Goal: Transaction & Acquisition: Purchase product/service

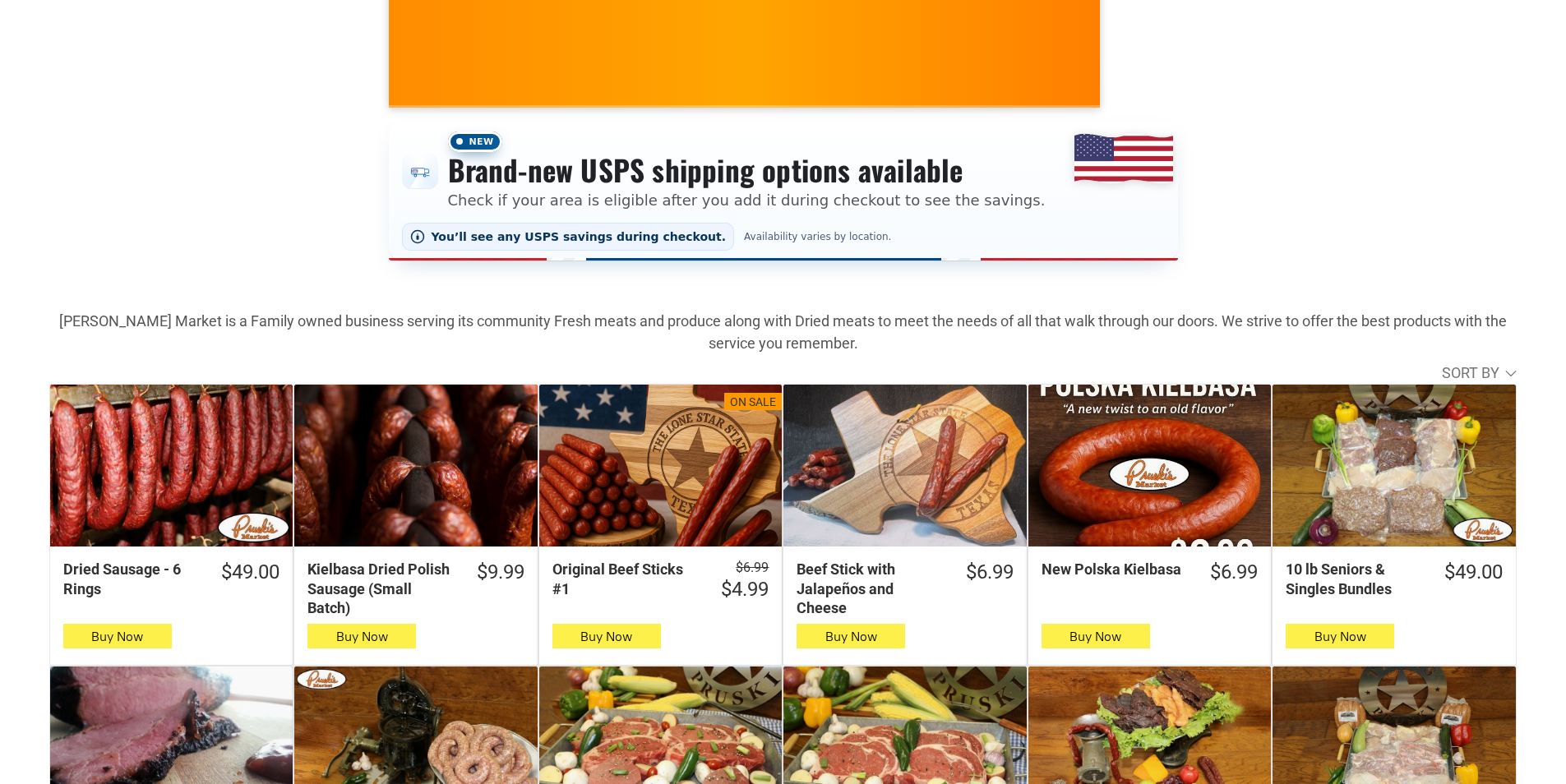
scroll to position [246, 0]
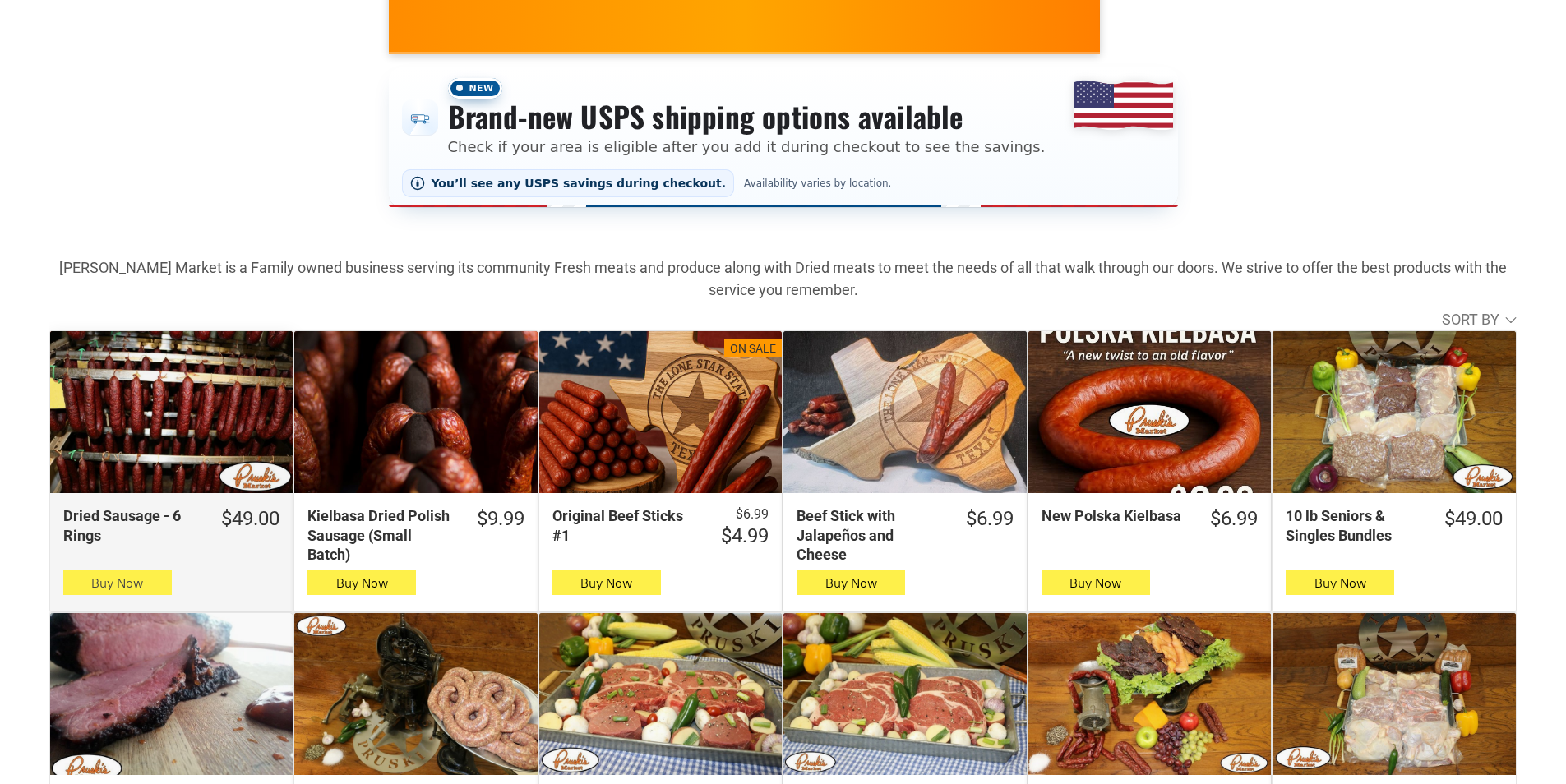
click at [81, 591] on button "Buy Now" at bounding box center [117, 583] width 109 height 25
click at [80, 590] on button "Buy Now" at bounding box center [117, 583] width 109 height 25
click at [125, 592] on icon "button" at bounding box center [117, 583] width 18 height 20
